Goal: Information Seeking & Learning: Learn about a topic

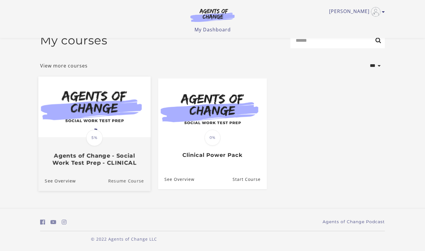
scroll to position [14, 0]
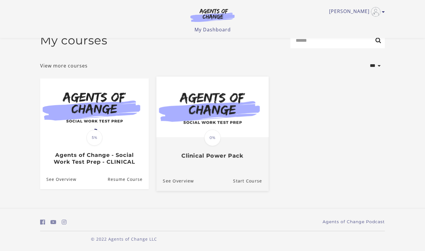
click at [220, 135] on span "0%" at bounding box center [212, 137] width 17 height 17
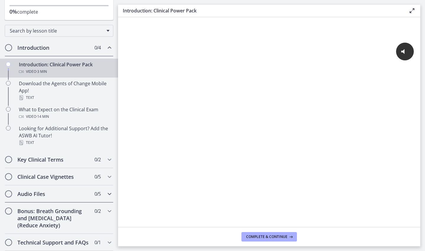
scroll to position [49, 0]
click at [71, 160] on h2 "Key Clinical Terms" at bounding box center [53, 159] width 72 height 7
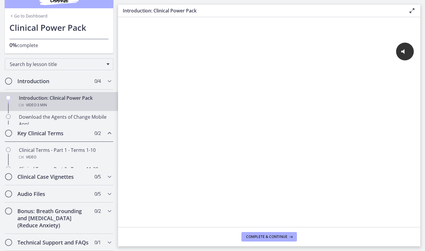
scroll to position [0, 0]
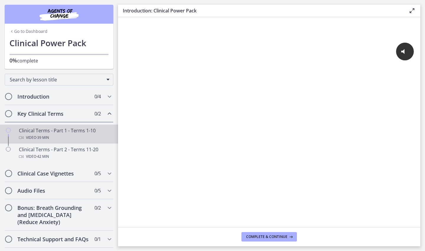
click at [73, 131] on div "Clinical Terms - Part 1 - Terms 1-10 Video · 39 min" at bounding box center [65, 134] width 92 height 14
